Goal: Task Accomplishment & Management: Use online tool/utility

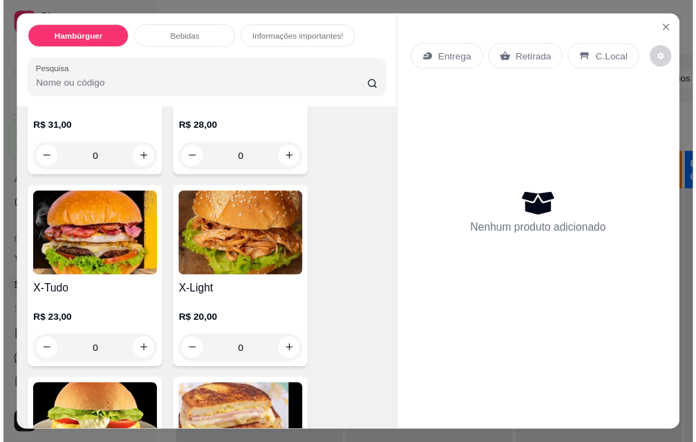
scroll to position [206, 0]
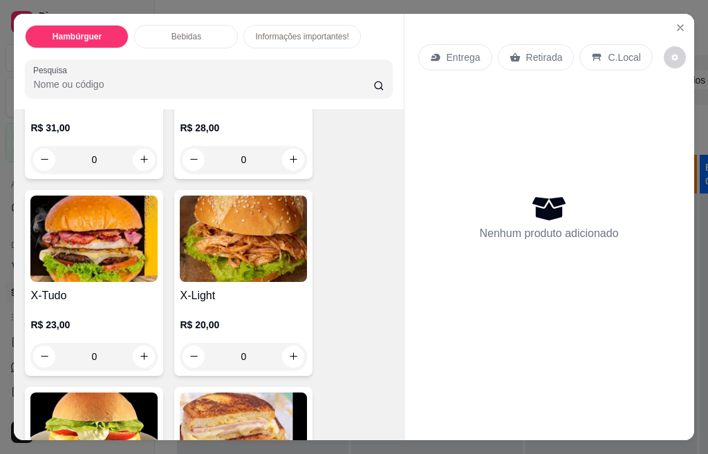
click at [140, 353] on div "0" at bounding box center [93, 357] width 127 height 28
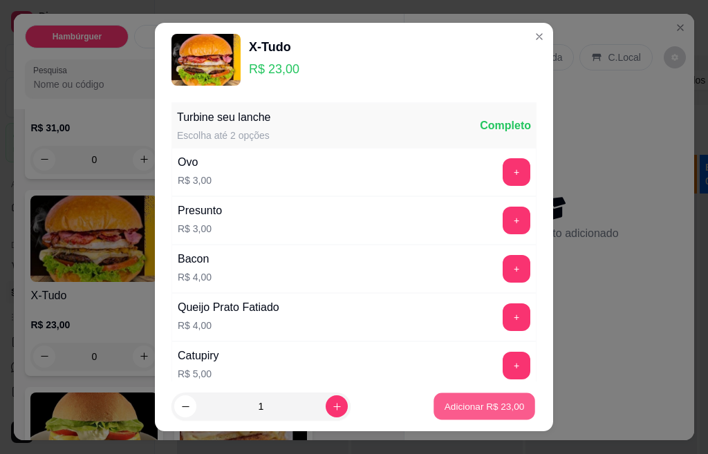
click at [453, 412] on p "Adicionar R$ 23,00" at bounding box center [484, 405] width 80 height 13
type input "1"
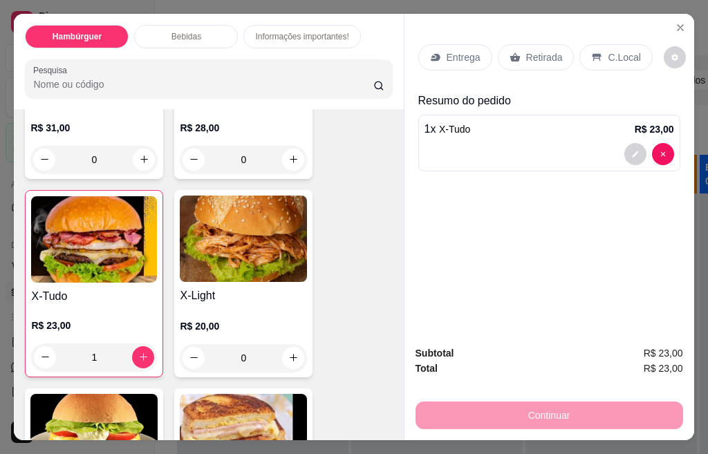
click at [530, 52] on p "Retirada" at bounding box center [544, 57] width 37 height 14
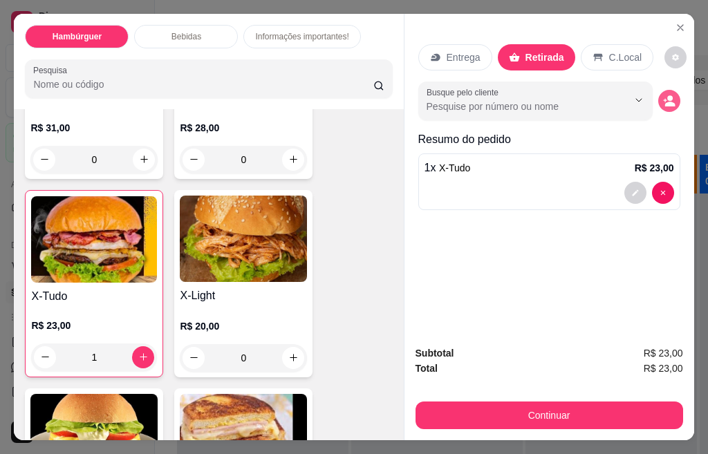
click at [556, 100] on input "Busque pelo cliente" at bounding box center [515, 107] width 179 height 14
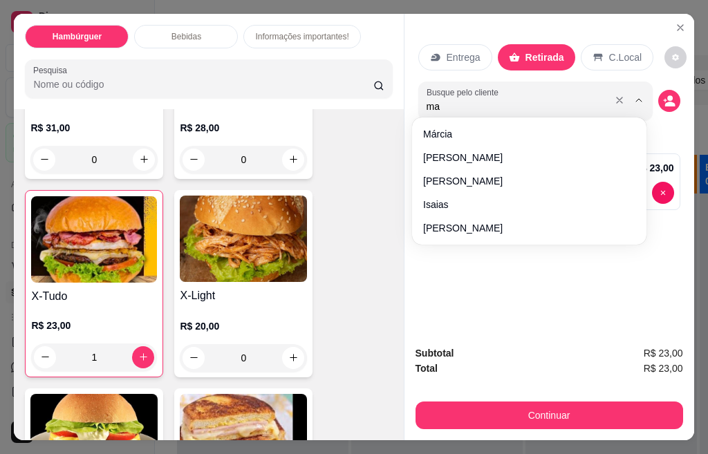
type input "mar"
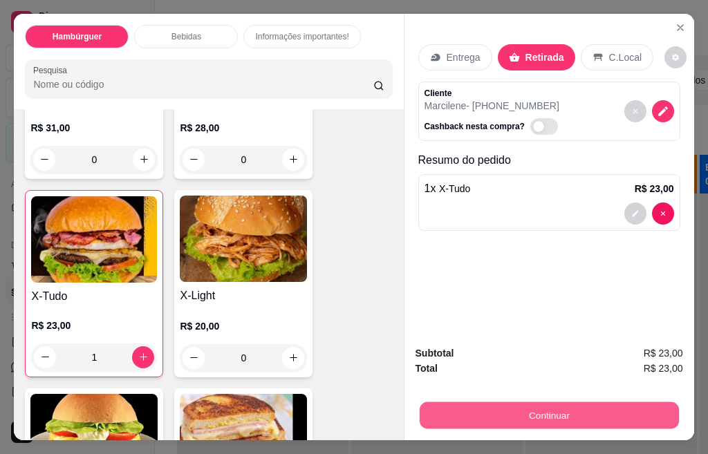
click at [552, 417] on button "Continuar" at bounding box center [548, 415] width 259 height 27
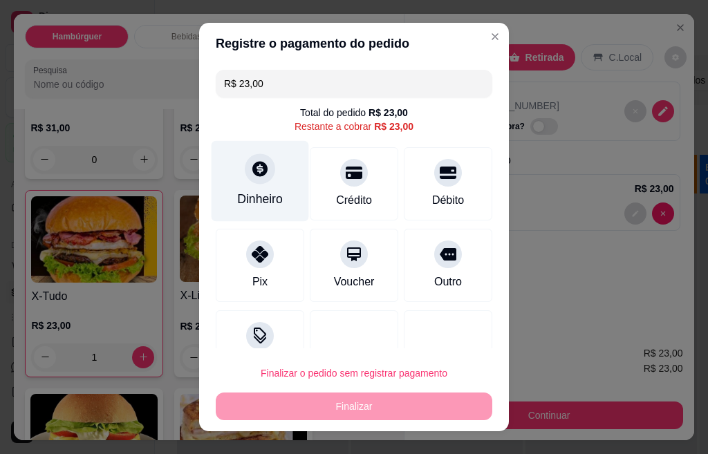
click at [250, 187] on div "Dinheiro" at bounding box center [259, 181] width 97 height 81
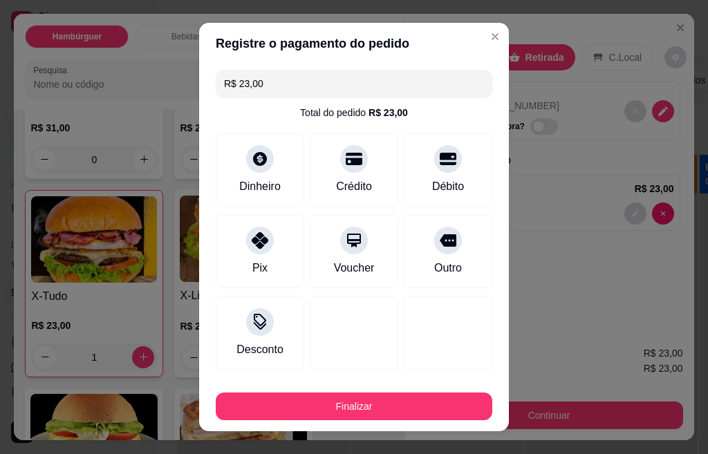
type input "R$ 0,00"
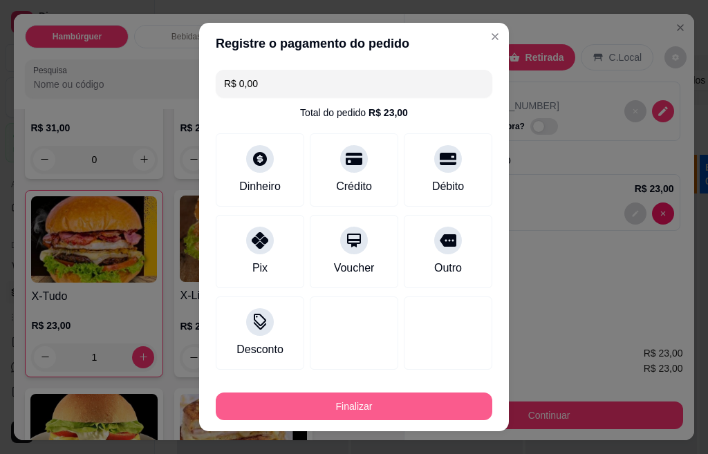
click at [338, 406] on button "Finalizar" at bounding box center [354, 406] width 276 height 28
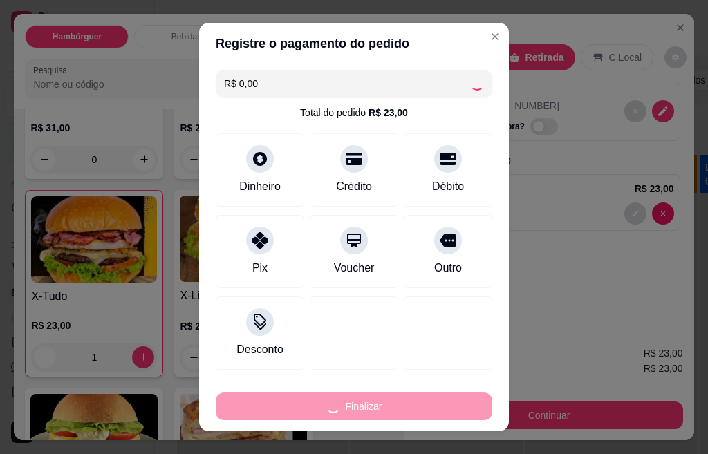
type input "0"
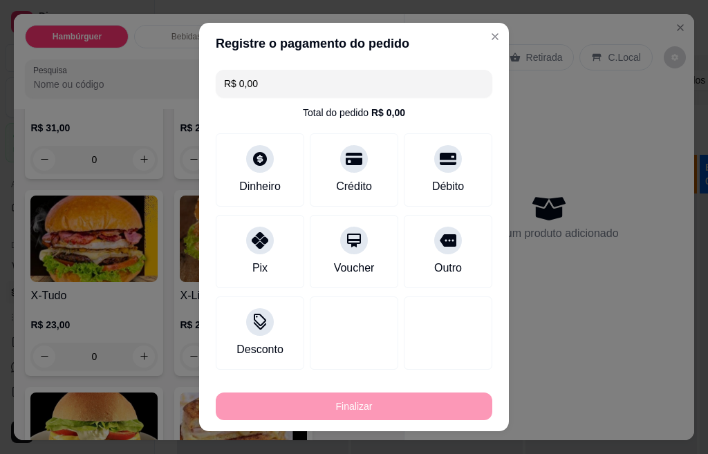
type input "-R$ 23,00"
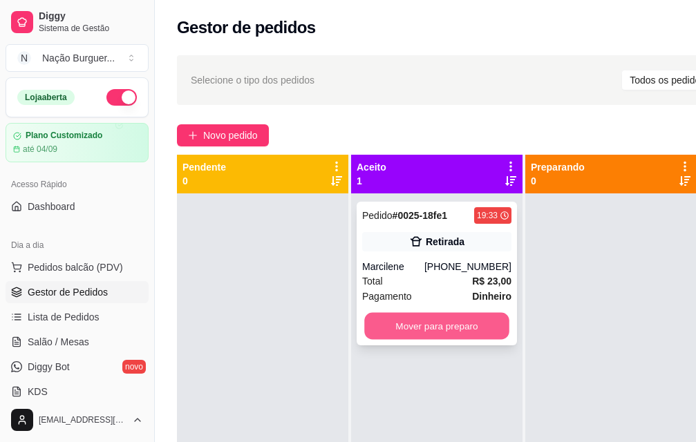
click at [399, 325] on button "Mover para preparo" at bounding box center [436, 326] width 145 height 27
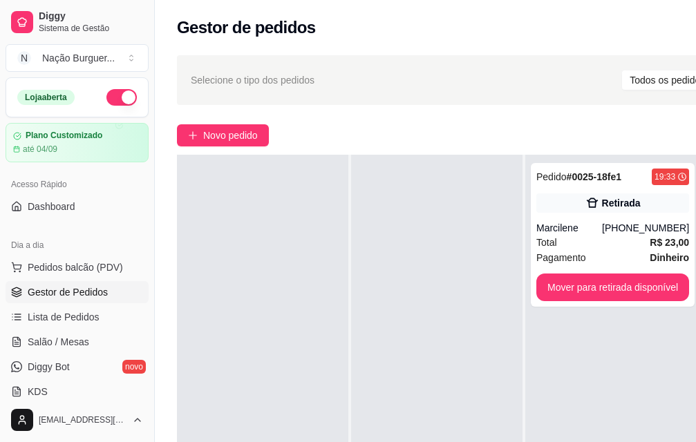
scroll to position [69, 0]
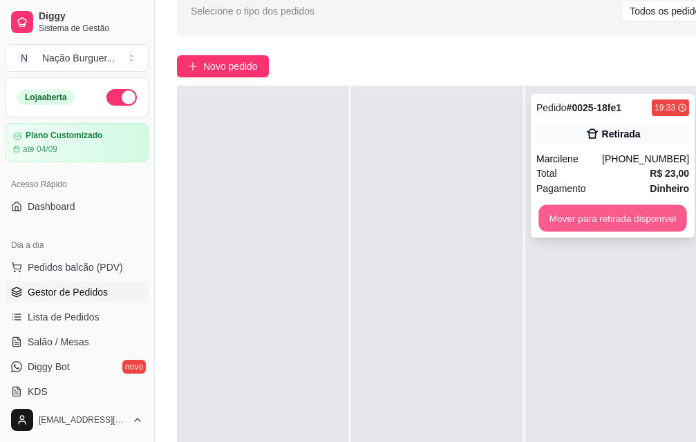
click at [576, 205] on button "Mover para retirada disponível" at bounding box center [612, 218] width 148 height 27
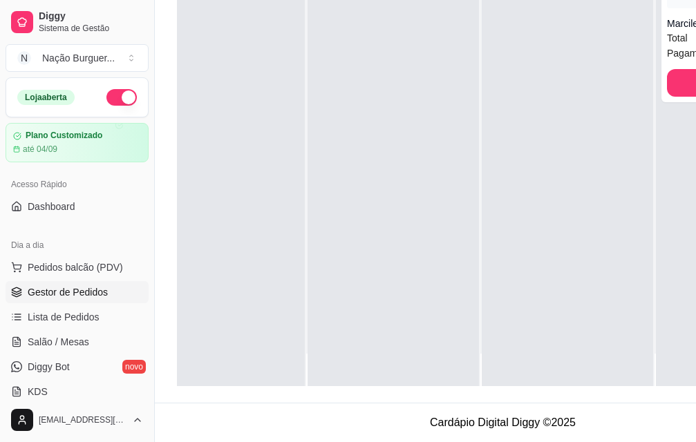
scroll to position [0, 55]
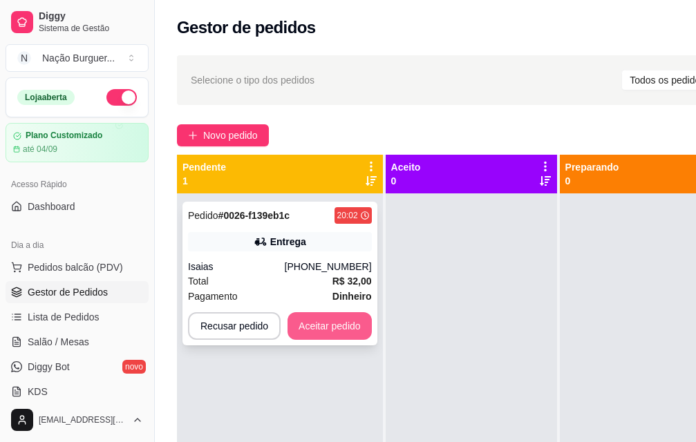
click at [358, 321] on button "Aceitar pedido" at bounding box center [329, 326] width 84 height 28
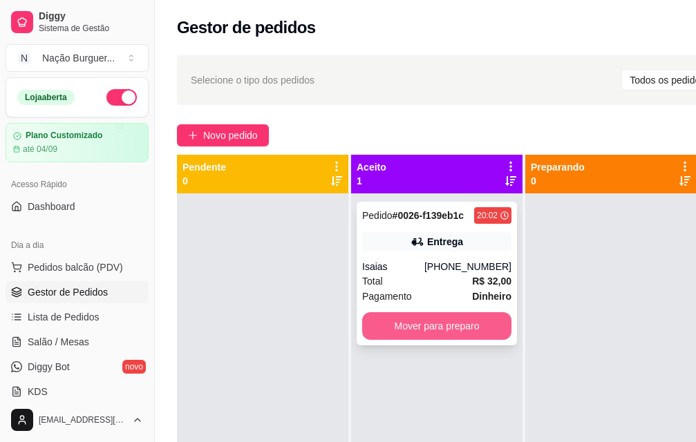
click at [435, 316] on button "Mover para preparo" at bounding box center [436, 326] width 149 height 28
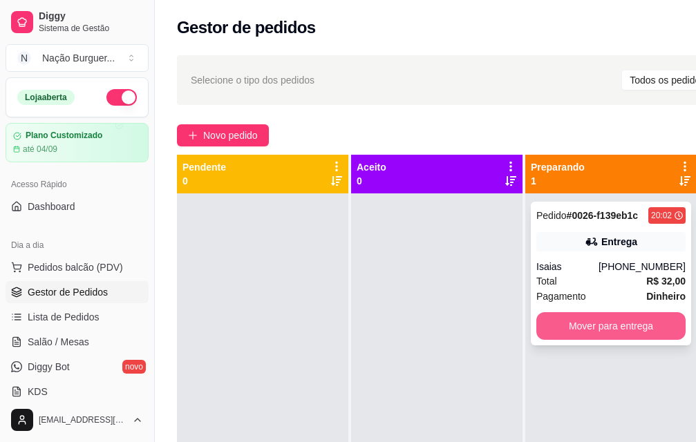
click at [633, 325] on button "Mover para entrega" at bounding box center [610, 326] width 149 height 28
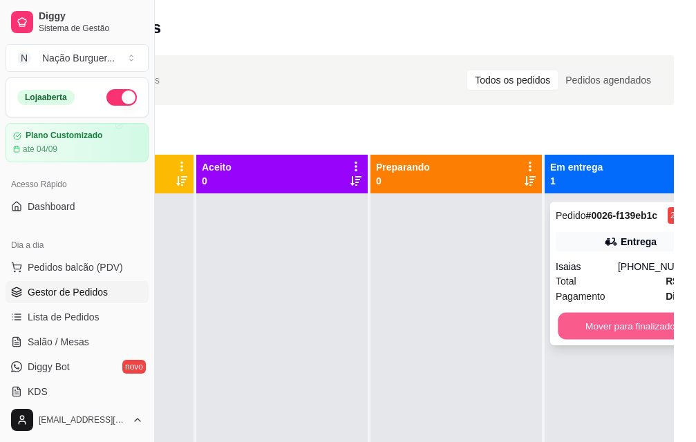
click at [583, 323] on button "Mover para finalizado" at bounding box center [630, 326] width 145 height 27
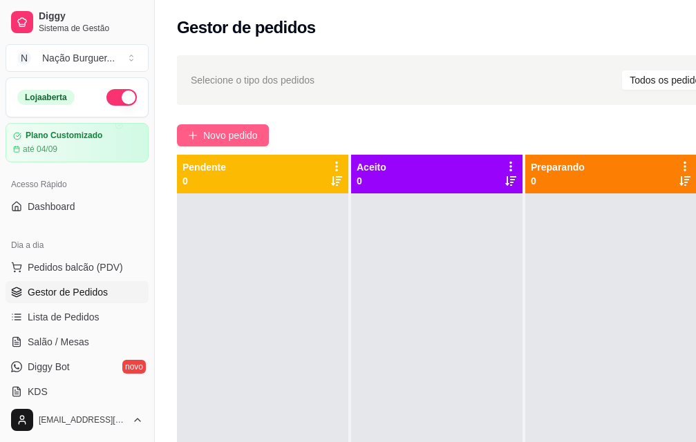
click at [227, 138] on span "Novo pedido" at bounding box center [230, 135] width 55 height 15
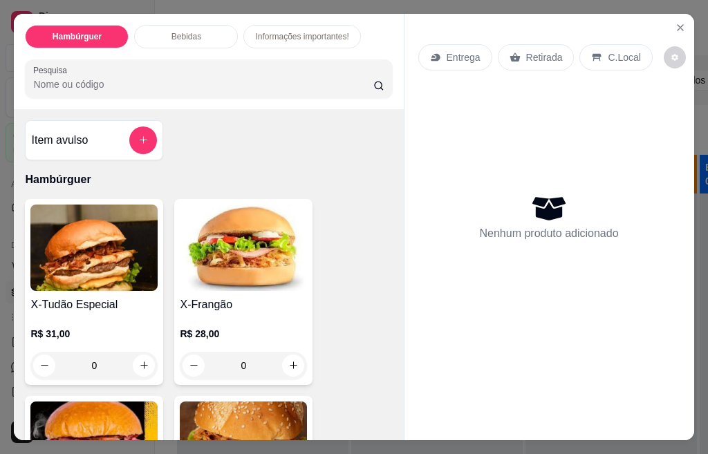
scroll to position [553, 0]
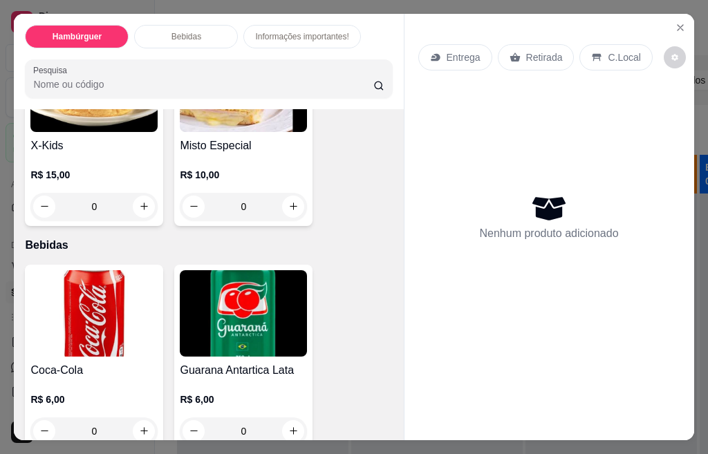
click at [140, 200] on div "0" at bounding box center [93, 207] width 127 height 28
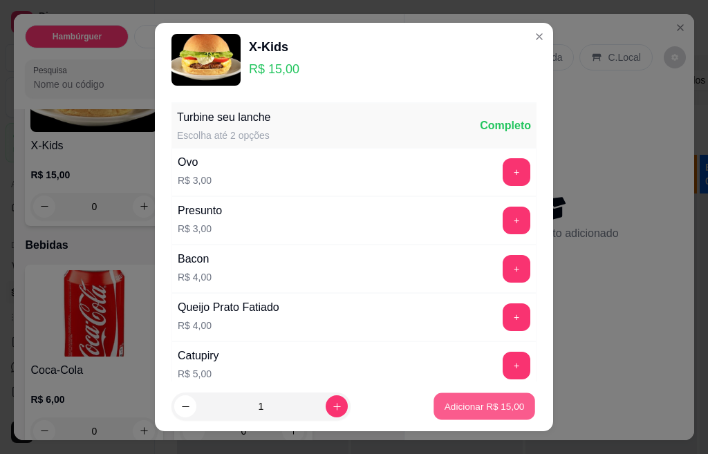
click at [471, 415] on button "Adicionar R$ 15,00" at bounding box center [484, 406] width 102 height 27
type input "1"
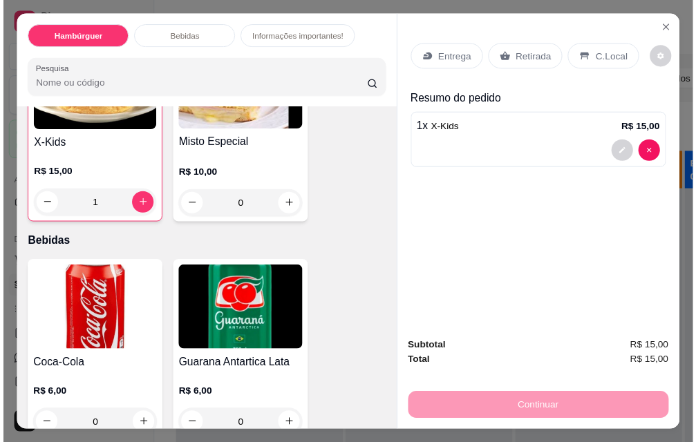
scroll to position [554, 0]
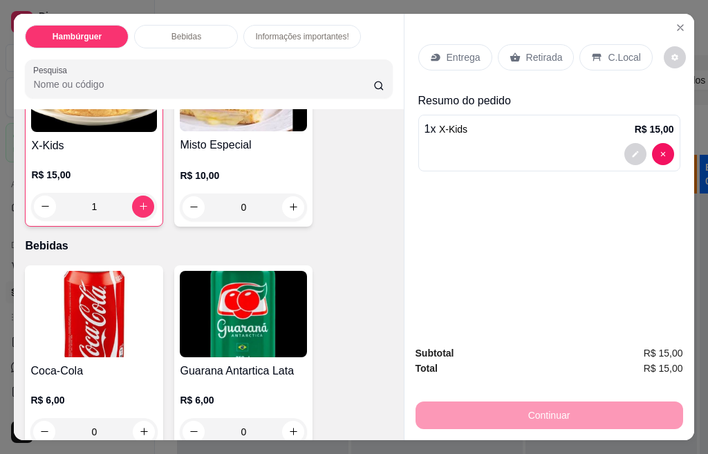
click at [528, 54] on p "Retirada" at bounding box center [544, 57] width 37 height 14
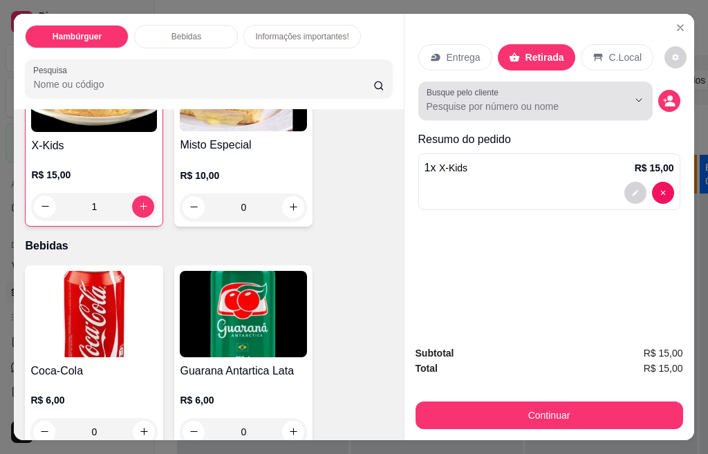
click at [619, 100] on button "Show suggestions" at bounding box center [619, 100] width 22 height 22
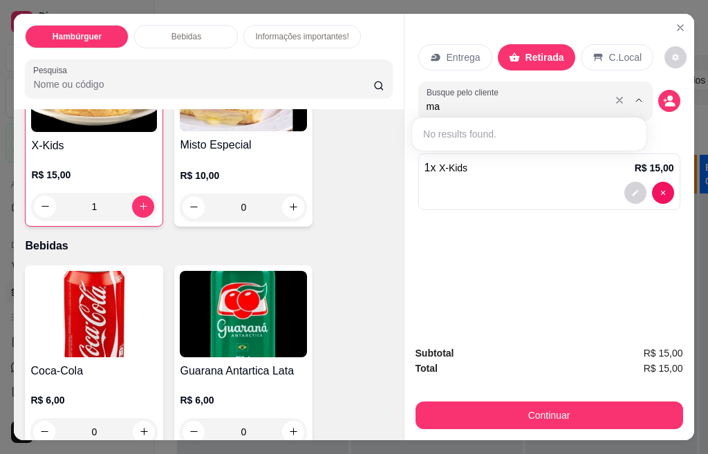
type input "m"
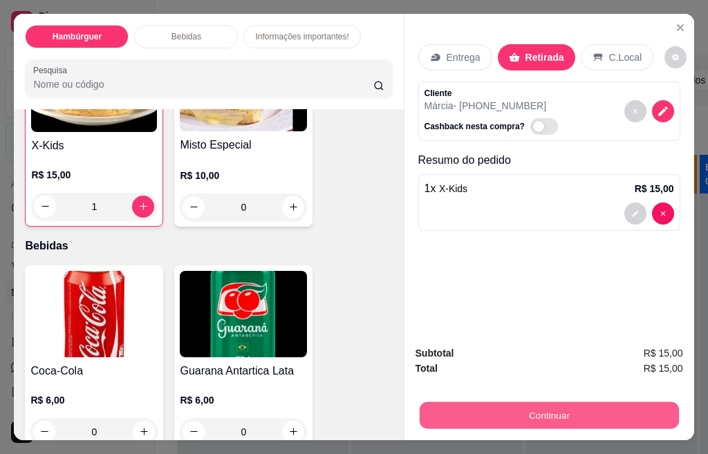
click at [524, 413] on button "Continuar" at bounding box center [548, 415] width 259 height 27
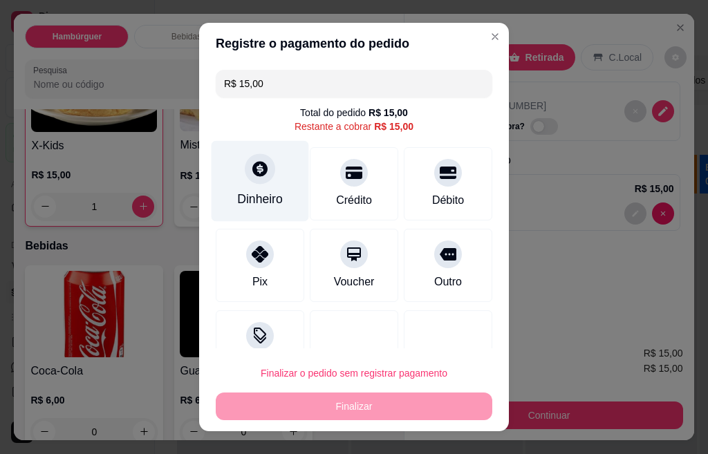
click at [228, 180] on div "Dinheiro" at bounding box center [259, 181] width 97 height 81
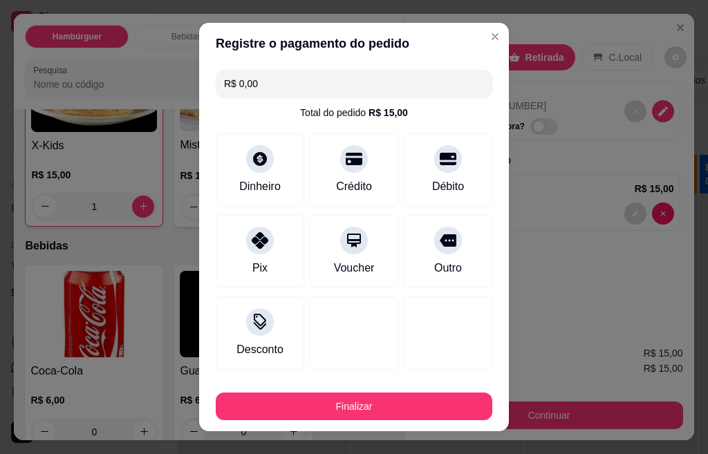
type input "R$ 0,00"
click at [339, 406] on button "Finalizar" at bounding box center [354, 406] width 276 height 28
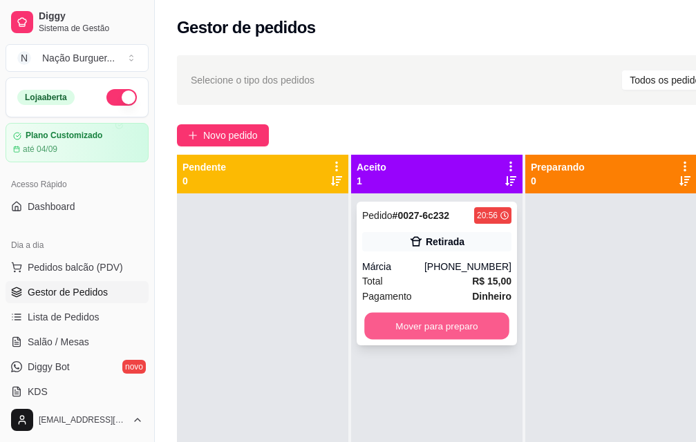
click at [426, 326] on button "Mover para preparo" at bounding box center [436, 326] width 145 height 27
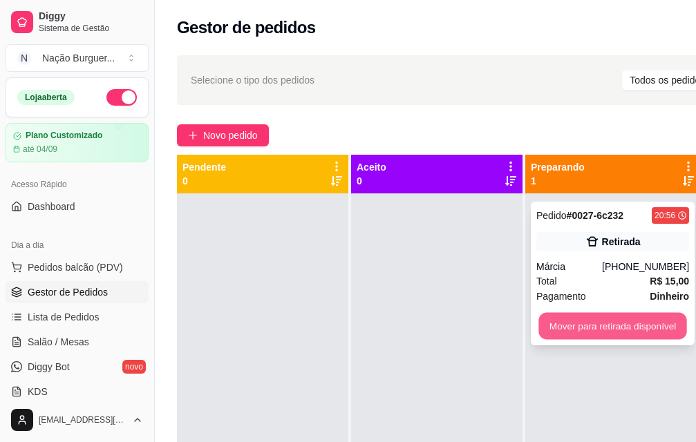
click at [625, 316] on button "Mover para retirada disponível" at bounding box center [612, 326] width 148 height 27
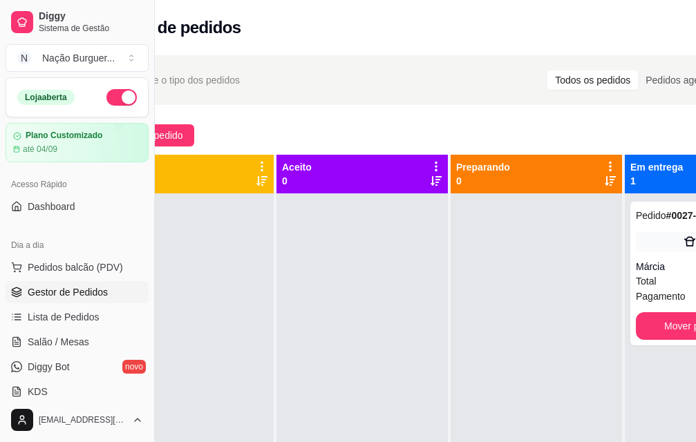
scroll to position [0, 155]
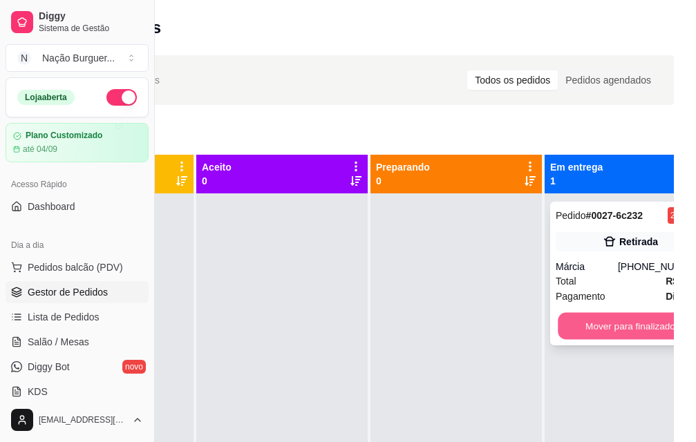
click at [603, 326] on button "Mover para finalizado" at bounding box center [630, 326] width 145 height 27
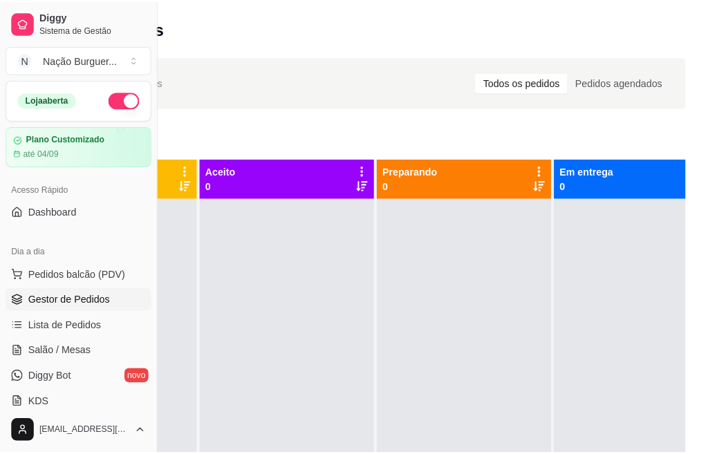
scroll to position [0, 0]
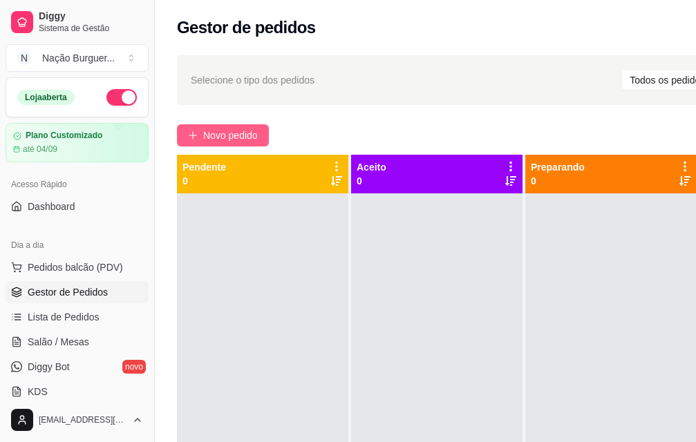
click at [230, 135] on span "Novo pedido" at bounding box center [230, 135] width 55 height 15
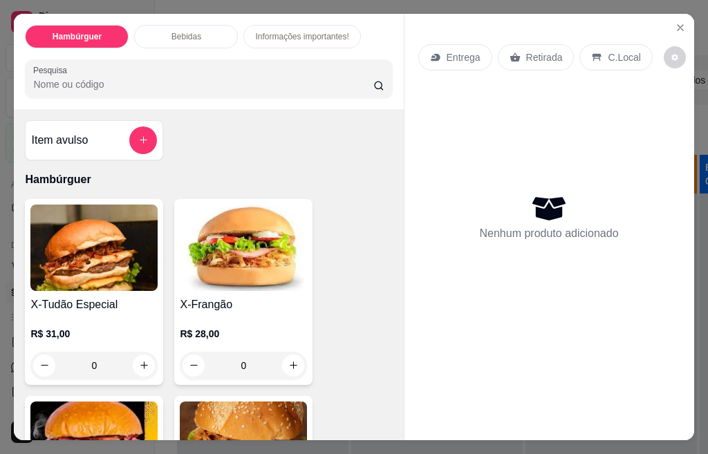
scroll to position [257, 0]
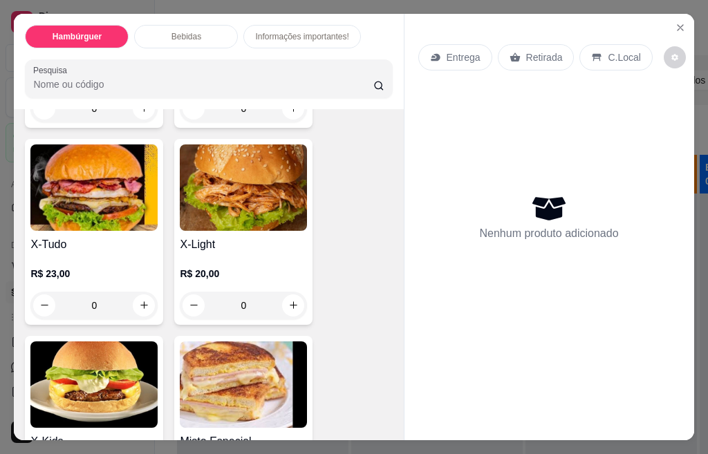
click at [131, 305] on div "0" at bounding box center [93, 306] width 127 height 28
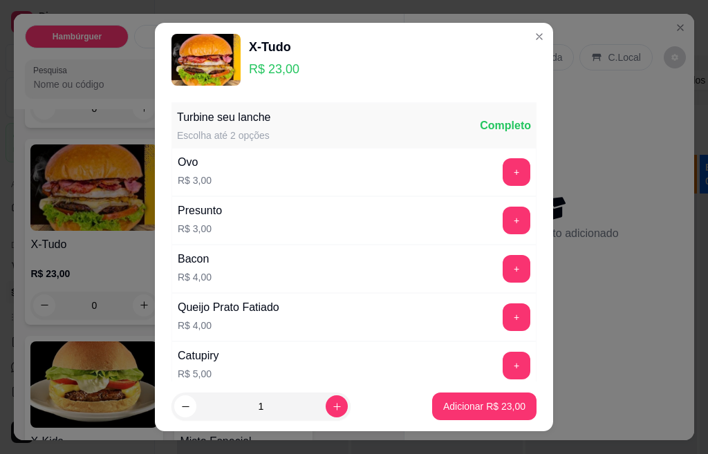
click at [456, 406] on p "Adicionar R$ 23,00" at bounding box center [484, 406] width 82 height 14
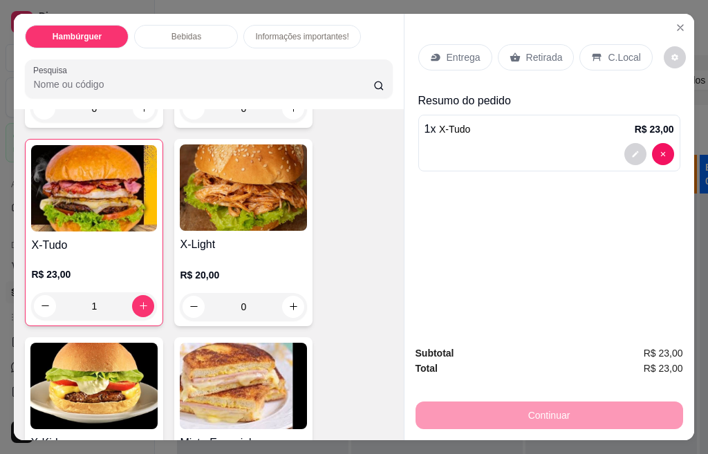
type input "1"
click at [206, 38] on div "Bebidas" at bounding box center [186, 36] width 104 height 23
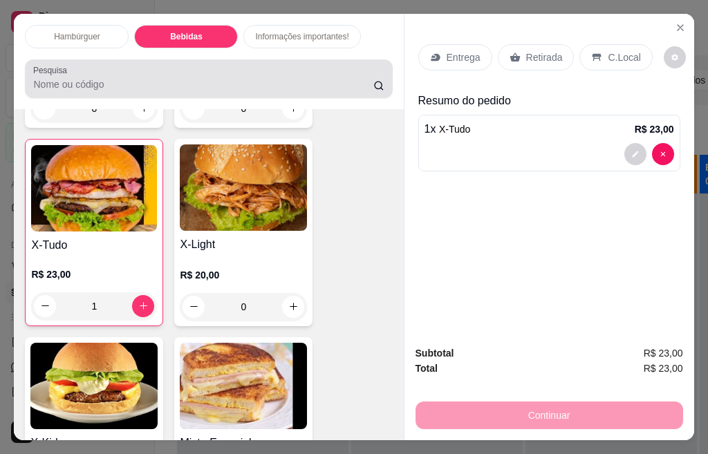
scroll to position [682, 0]
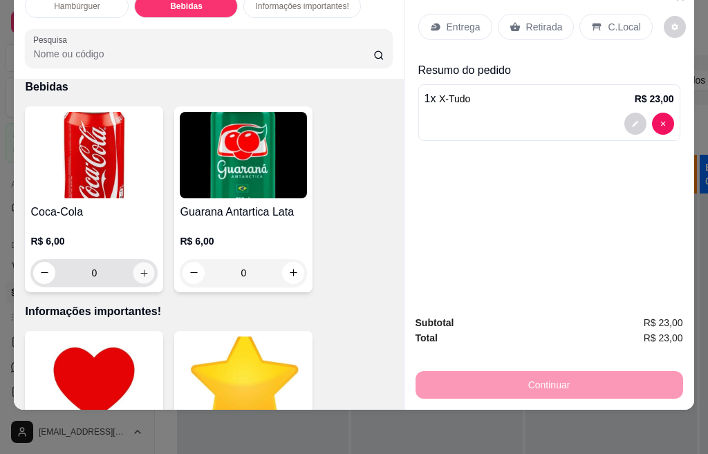
click at [139, 267] on icon "increase-product-quantity" at bounding box center [144, 272] width 10 height 10
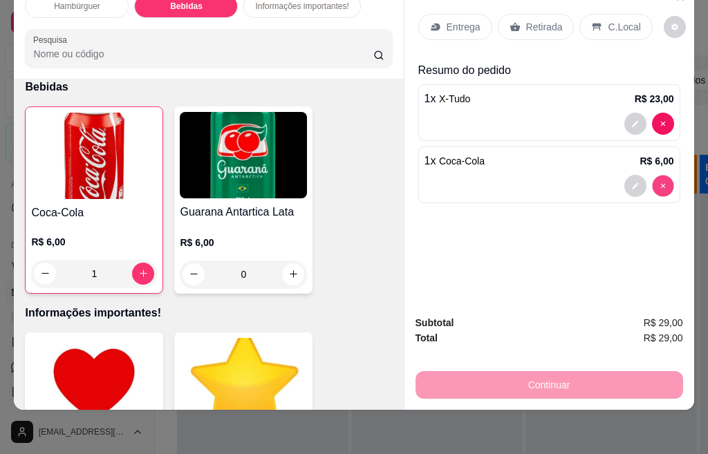
type input "0"
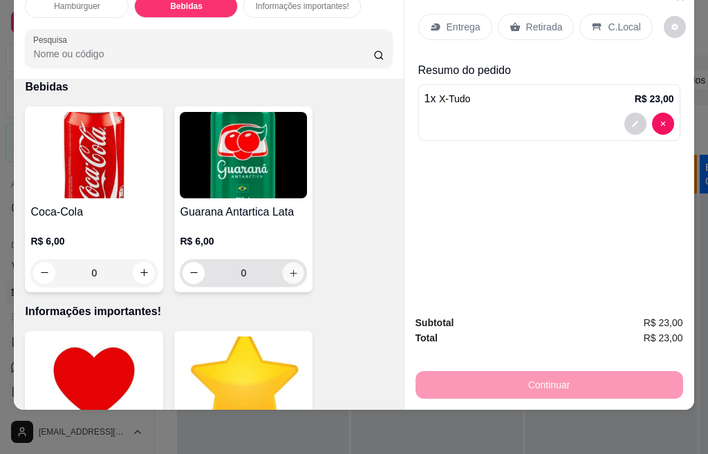
click at [293, 262] on button "increase-product-quantity" at bounding box center [293, 272] width 21 height 21
type input "1"
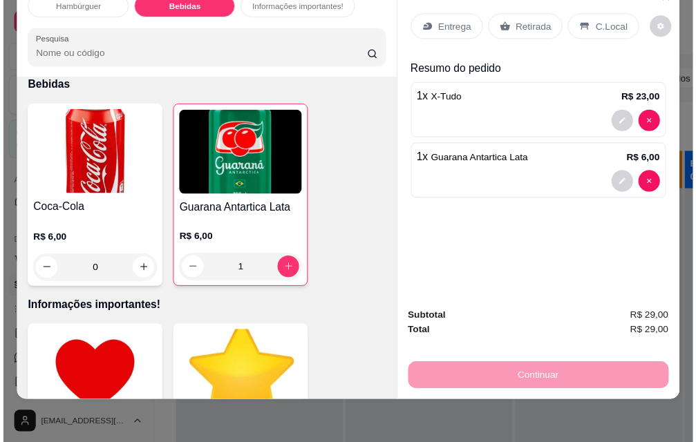
scroll to position [0, 0]
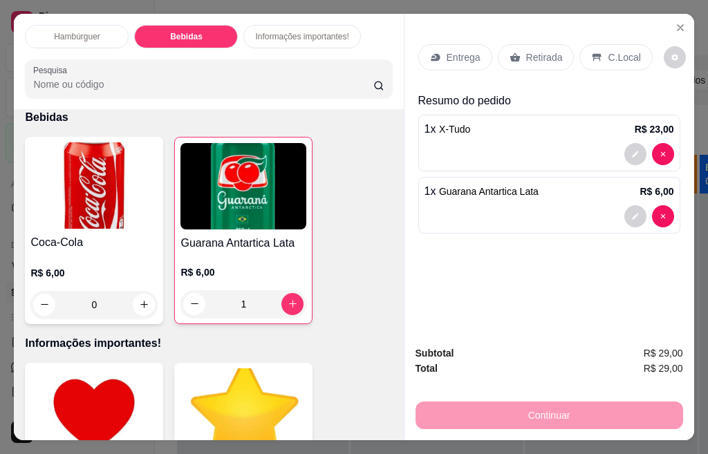
click at [430, 52] on icon at bounding box center [435, 57] width 11 height 11
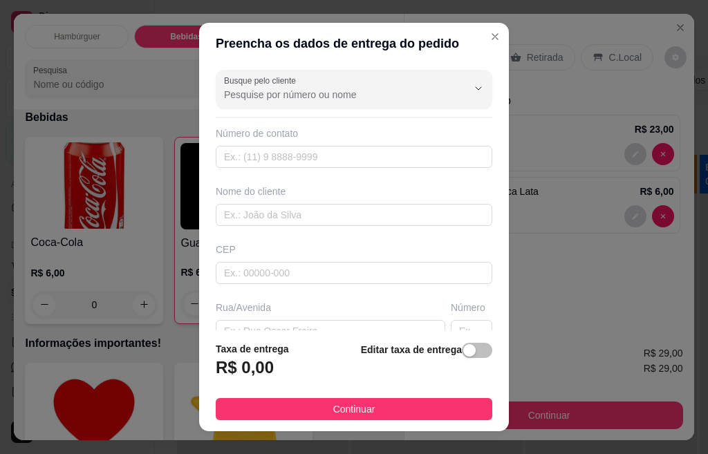
click at [268, 100] on input "Busque pelo cliente" at bounding box center [334, 95] width 221 height 14
click at [249, 129] on span "Cleber" at bounding box center [329, 128] width 217 height 14
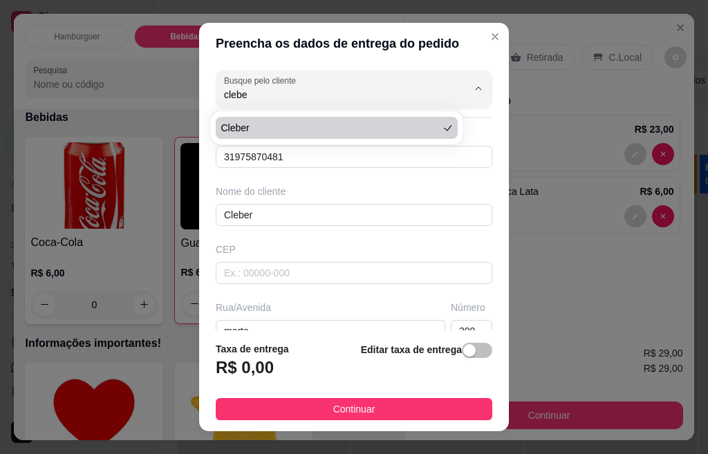
type input "Cleber"
type input "31975870481"
type input "Cleber"
type input "marte"
type input "300"
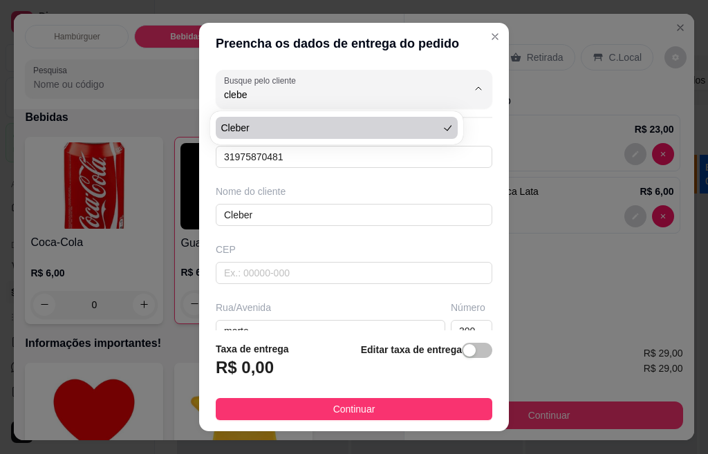
type input "[GEOGRAPHIC_DATA]"
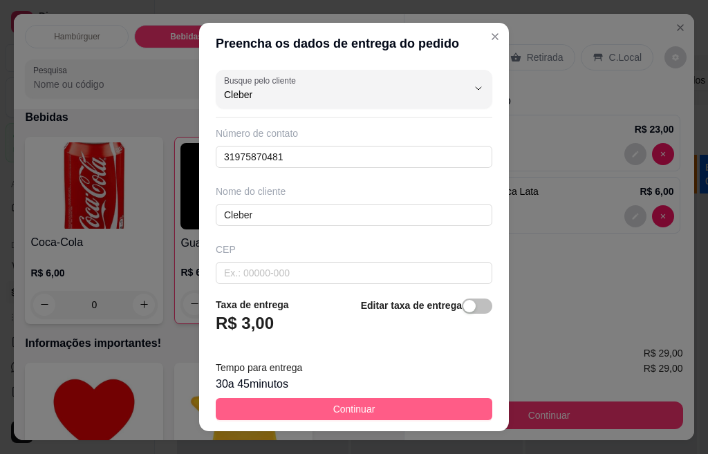
click at [339, 409] on span "Continuar" at bounding box center [354, 408] width 42 height 15
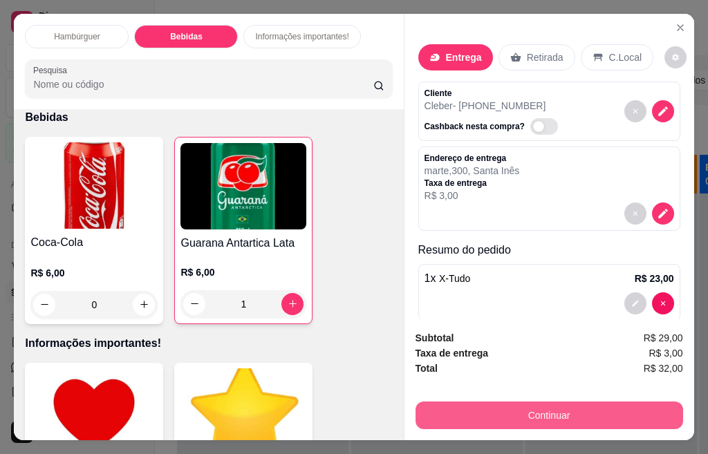
click at [520, 412] on button "Continuar" at bounding box center [548, 415] width 267 height 28
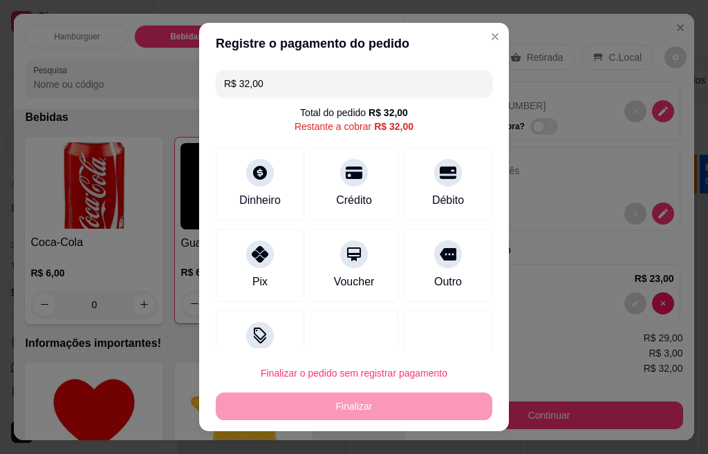
click at [435, 187] on div "Débito" at bounding box center [448, 183] width 88 height 73
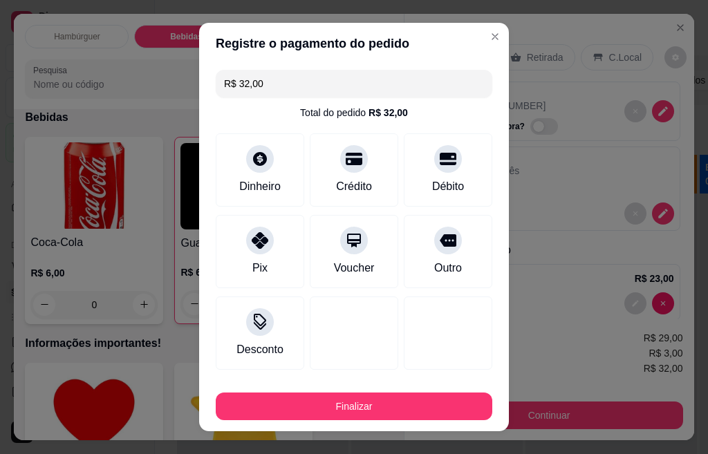
type input "R$ 0,00"
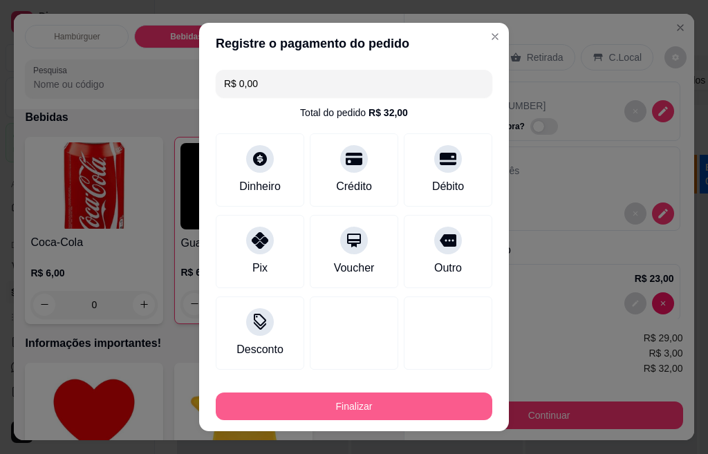
click at [350, 406] on button "Finalizar" at bounding box center [354, 406] width 276 height 28
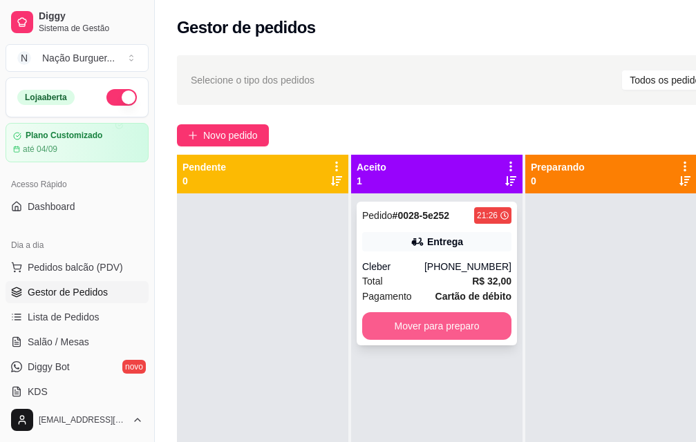
click at [413, 334] on button "Mover para preparo" at bounding box center [436, 326] width 149 height 28
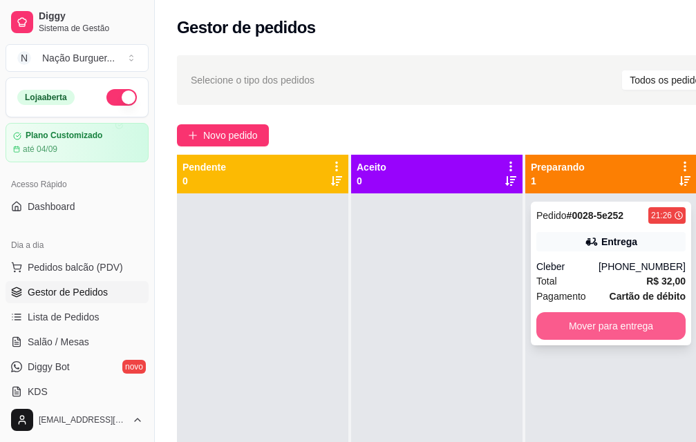
click at [561, 326] on button "Mover para entrega" at bounding box center [610, 326] width 149 height 28
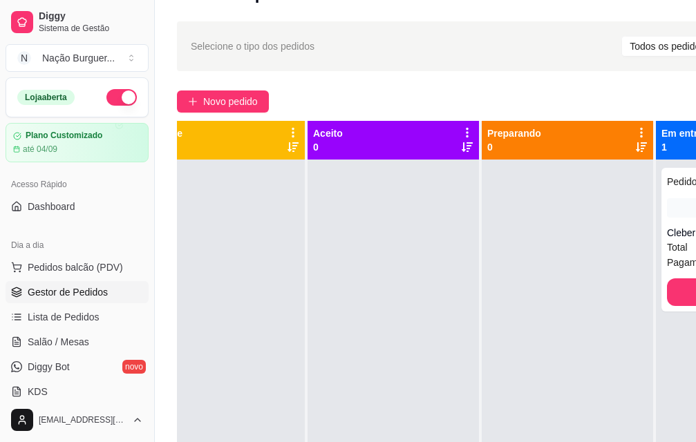
scroll to position [15, 0]
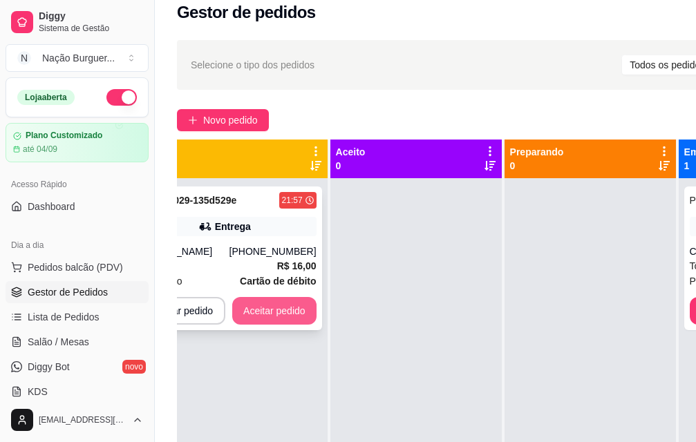
click at [269, 314] on button "Aceitar pedido" at bounding box center [274, 311] width 84 height 28
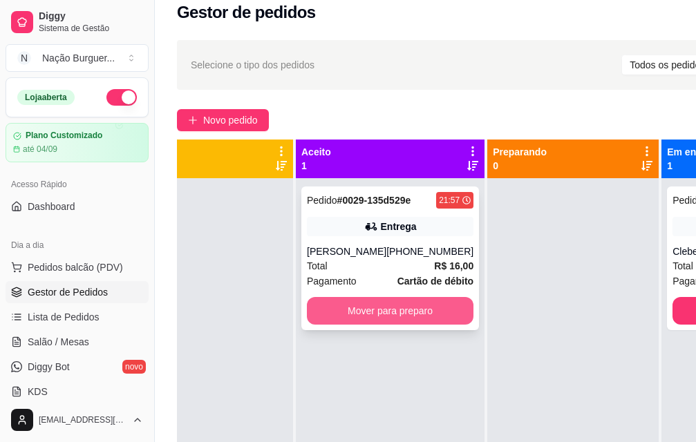
click at [402, 310] on button "Mover para preparo" at bounding box center [390, 311] width 167 height 28
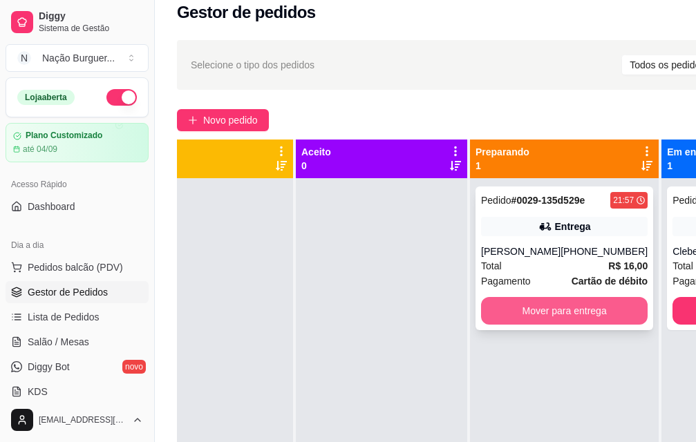
click at [533, 318] on button "Mover para entrega" at bounding box center [564, 311] width 167 height 28
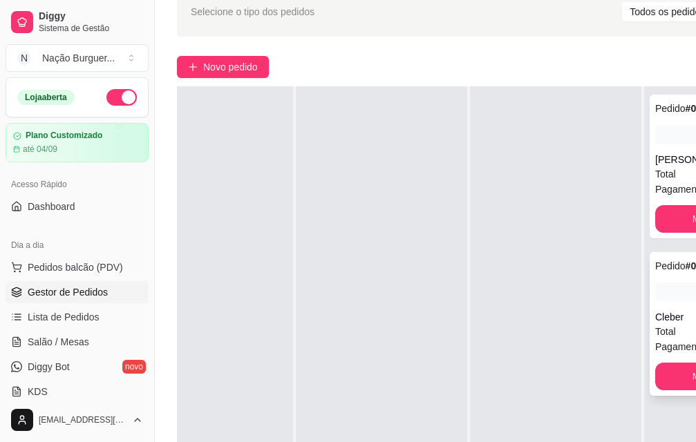
scroll to position [84, 0]
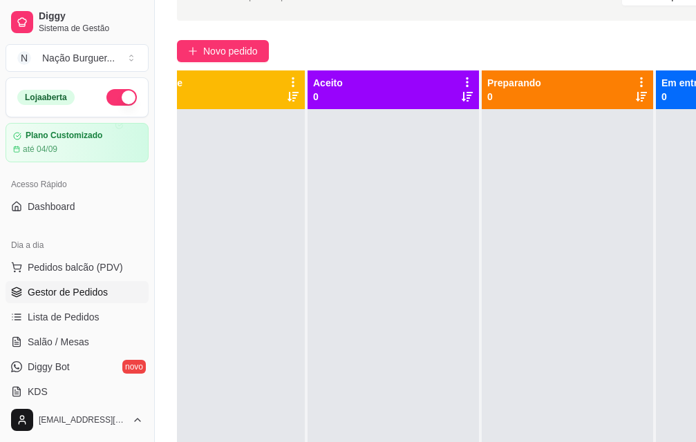
scroll to position [0, 0]
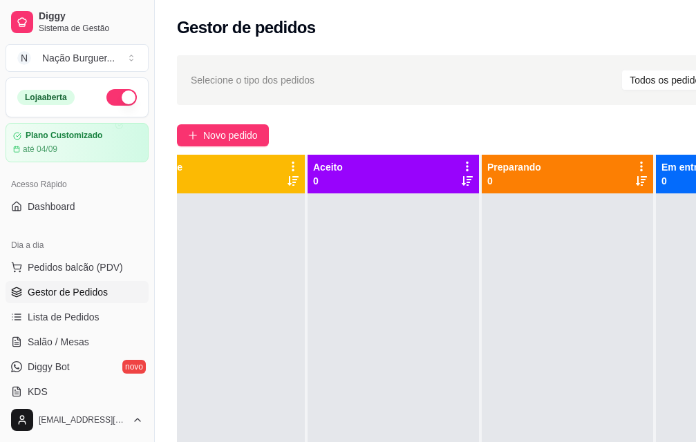
click at [113, 101] on button "button" at bounding box center [121, 97] width 30 height 17
